Goal: Task Accomplishment & Management: Manage account settings

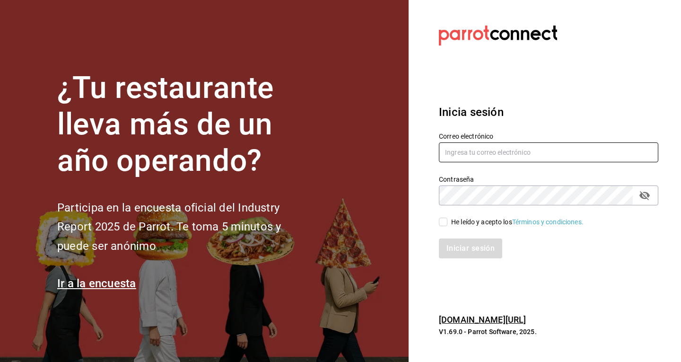
click at [524, 159] on input "text" at bounding box center [548, 152] width 219 height 20
click at [530, 120] on h3 "Inicia sesión" at bounding box center [548, 112] width 219 height 17
click at [510, 149] on input "text" at bounding box center [548, 152] width 219 height 20
type input "[EMAIL_ADDRESS][DOMAIN_NAME]"
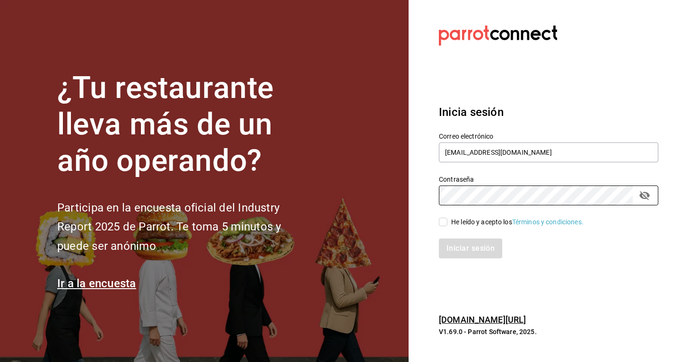
click at [447, 230] on div "Iniciar sesión" at bounding box center [542, 242] width 231 height 31
click at [443, 225] on input "He leído y acepto los Términos y condiciones." at bounding box center [443, 221] width 9 height 9
checkbox input "true"
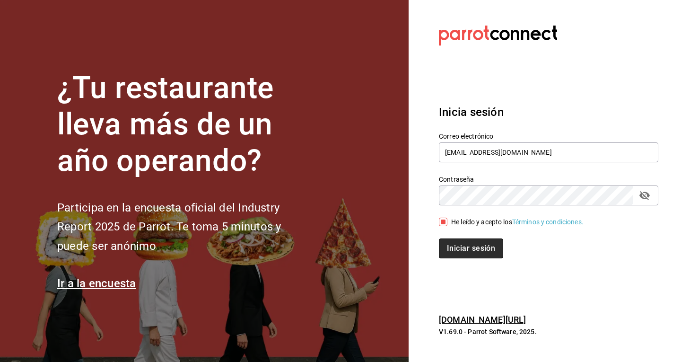
click at [460, 248] on button "Iniciar sesión" at bounding box center [471, 248] width 64 height 20
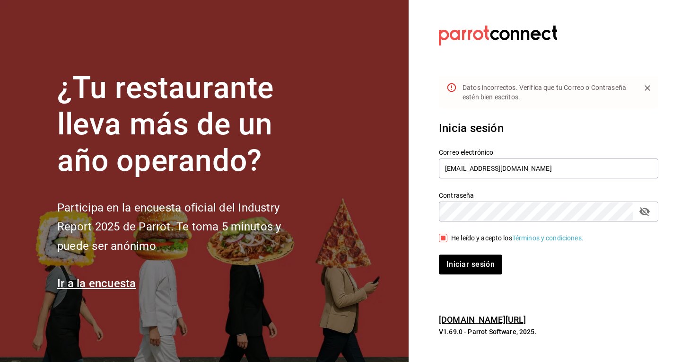
click at [505, 183] on div "Contraseña Contraseña" at bounding box center [542, 201] width 231 height 42
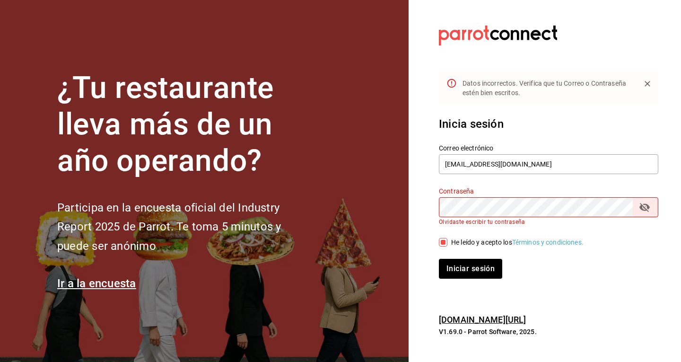
click at [632, 63] on section "Datos incorrectos. Verifica que tu Correo o Contraseña estén bien escritos. Ini…" at bounding box center [544, 181] width 272 height 362
click at [547, 145] on label "Correo electrónico" at bounding box center [548, 148] width 219 height 7
